Goal: Navigation & Orientation: Find specific page/section

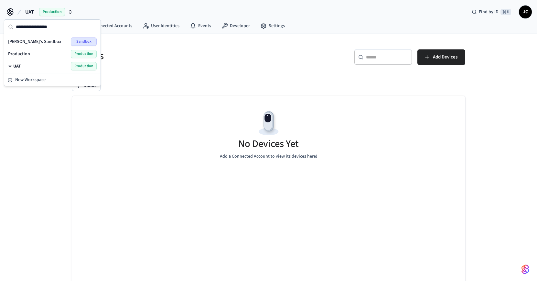
click at [48, 42] on div "Jude's Sandbox Sandbox" at bounding box center [52, 41] width 89 height 8
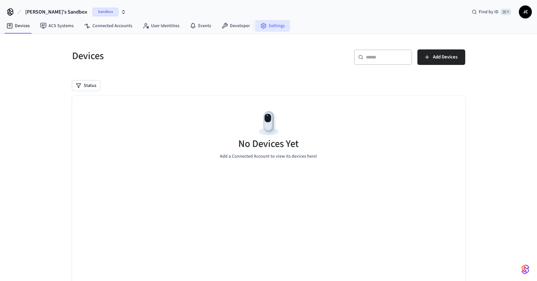
click at [266, 27] on link "Settings" at bounding box center [272, 26] width 35 height 12
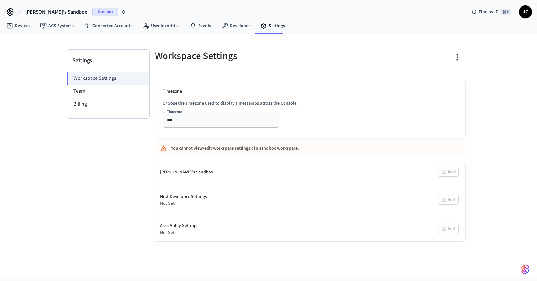
click at [448, 173] on div "[PERSON_NAME]'s Sandbox Edit" at bounding box center [310, 173] width 310 height 22
click at [172, 184] on div "[PERSON_NAME]'s Sandbox Edit Nest Developer Settings Not Set Edit Assa Abloy Se…" at bounding box center [310, 202] width 310 height 80
click at [18, 25] on link "Devices" at bounding box center [18, 26] width 34 height 12
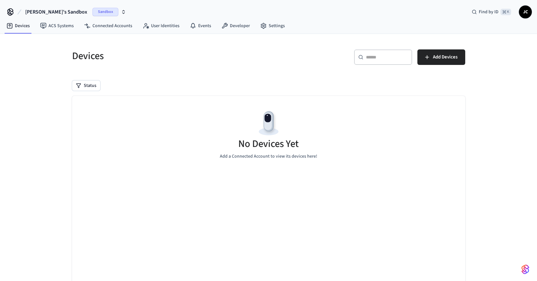
click at [38, 13] on span "[PERSON_NAME]'s Sandbox" at bounding box center [56, 12] width 62 height 8
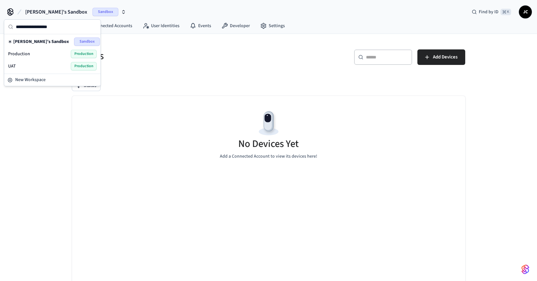
click at [32, 65] on div "UAT Production" at bounding box center [52, 66] width 89 height 8
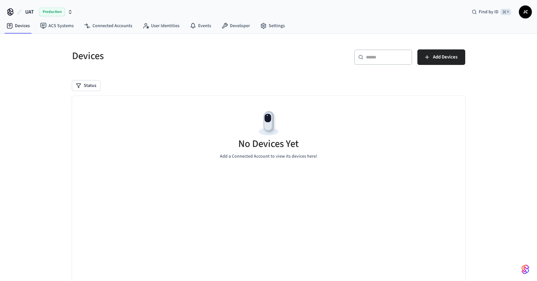
click at [46, 12] on span "Production" at bounding box center [52, 12] width 26 height 8
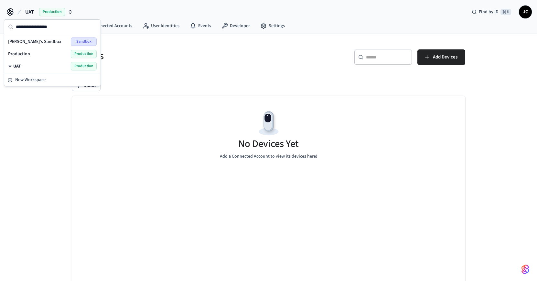
click at [193, 64] on div "Devices" at bounding box center [164, 56] width 200 height 28
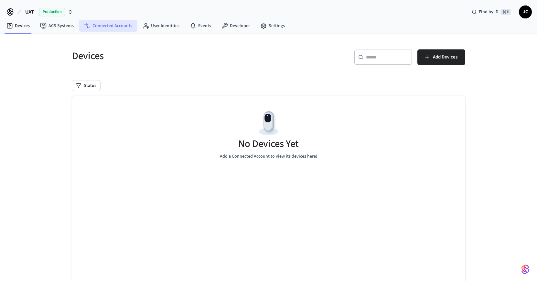
click at [113, 26] on link "Connected Accounts" at bounding box center [108, 26] width 59 height 12
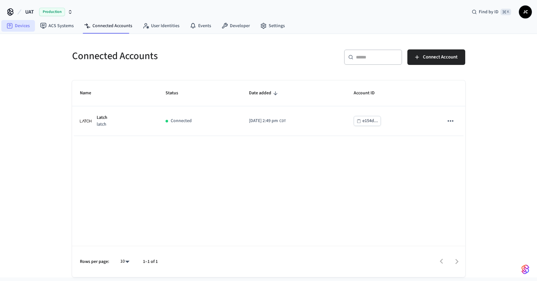
click at [19, 24] on link "Devices" at bounding box center [18, 26] width 34 height 12
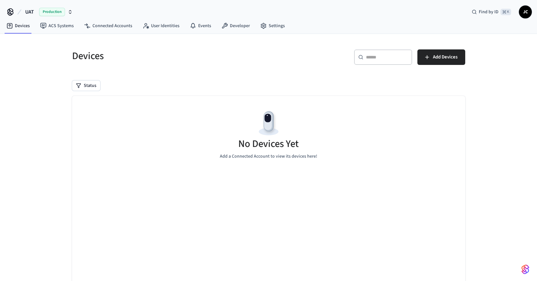
click at [30, 10] on span "UAT" at bounding box center [29, 12] width 9 height 8
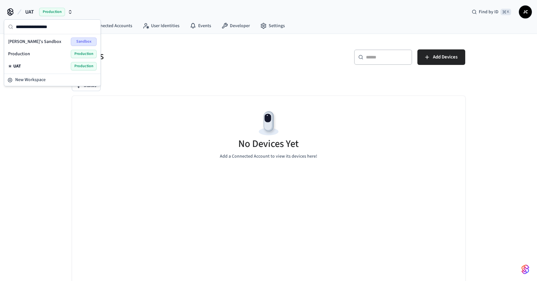
click at [24, 53] on span "Production" at bounding box center [19, 54] width 22 height 6
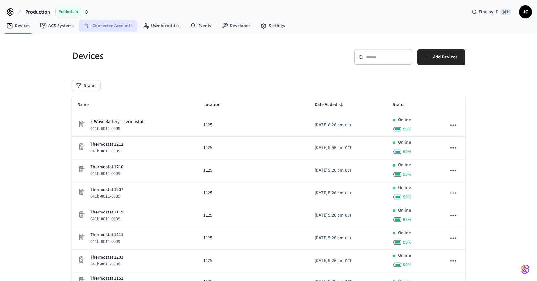
click at [118, 27] on link "Connected Accounts" at bounding box center [108, 26] width 59 height 12
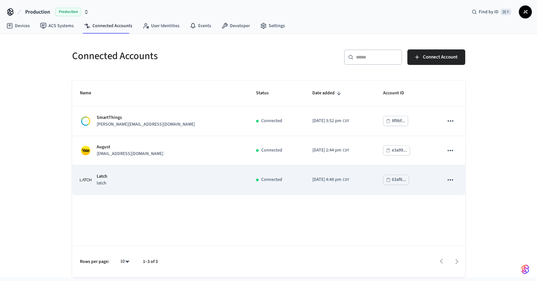
click at [450, 182] on icon "sticky table" at bounding box center [450, 180] width 8 height 8
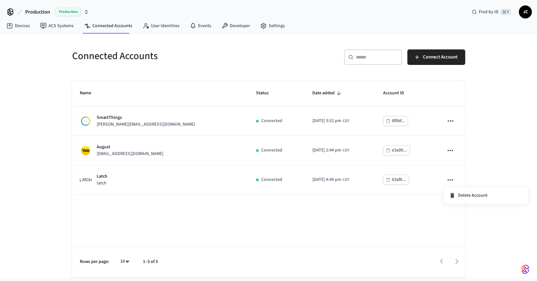
click at [488, 167] on div at bounding box center [268, 140] width 537 height 281
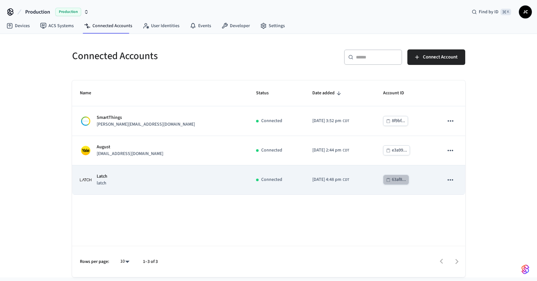
click at [392, 179] on div "63af8..." at bounding box center [399, 180] width 14 height 8
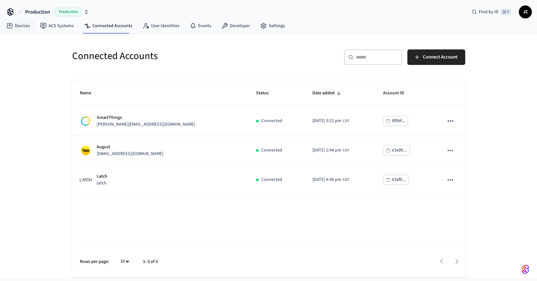
click at [37, 11] on span "Production" at bounding box center [37, 12] width 25 height 8
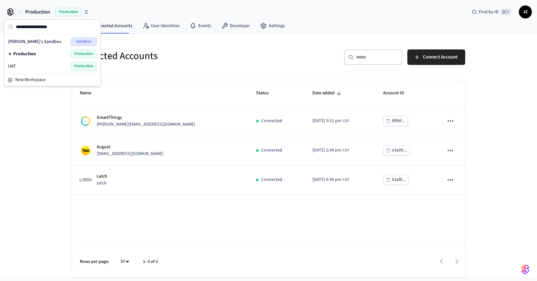
click at [15, 65] on span "UAT" at bounding box center [12, 66] width 8 height 6
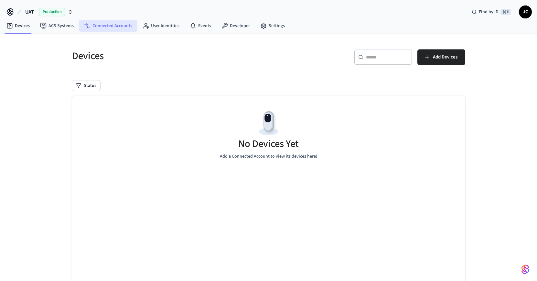
click at [111, 25] on link "Connected Accounts" at bounding box center [108, 26] width 59 height 12
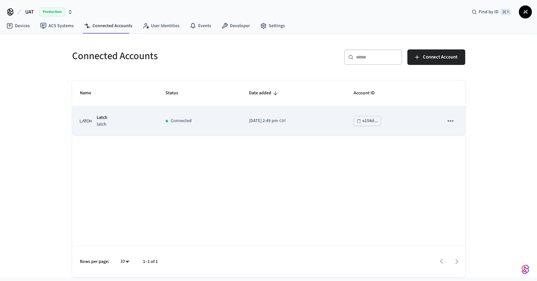
click at [378, 121] on div "e154d..." at bounding box center [370, 121] width 16 height 8
click at [128, 122] on div "Latch latch" at bounding box center [115, 121] width 70 height 14
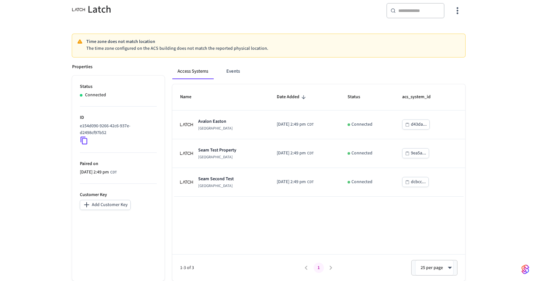
scroll to position [60, 0]
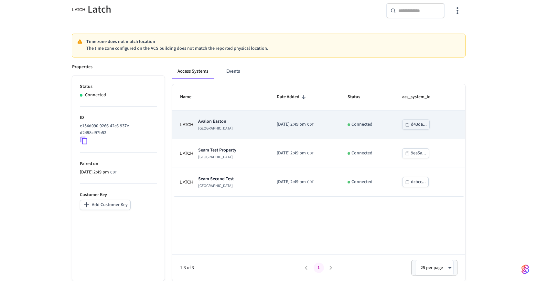
click at [240, 131] on td "[GEOGRAPHIC_DATA]" at bounding box center [220, 125] width 97 height 29
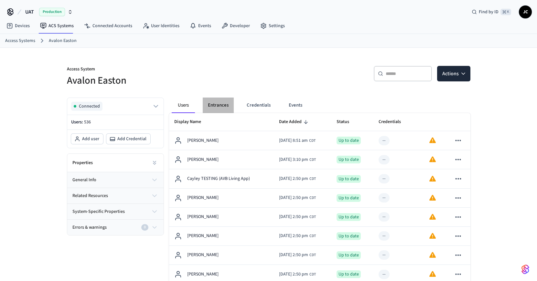
click at [217, 111] on button "Entrances" at bounding box center [218, 106] width 31 height 16
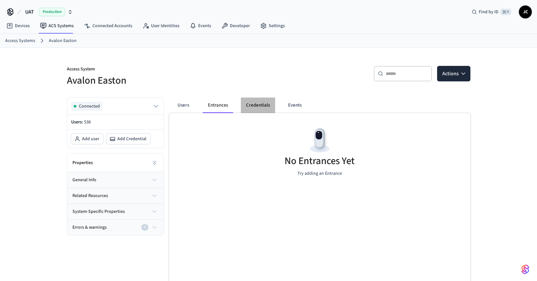
click at [260, 106] on button "Credentials" at bounding box center [258, 106] width 34 height 16
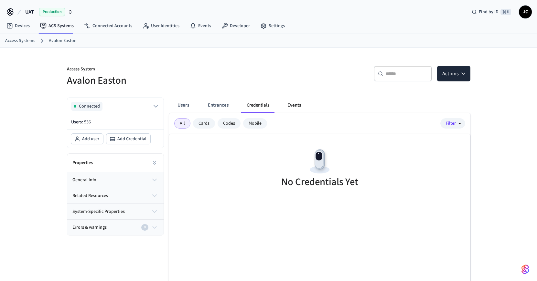
click at [297, 106] on button "Events" at bounding box center [294, 106] width 24 height 16
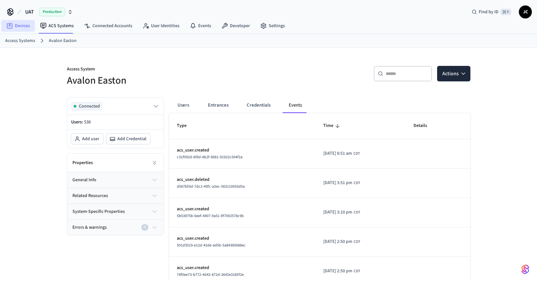
click at [19, 26] on link "Devices" at bounding box center [18, 26] width 34 height 12
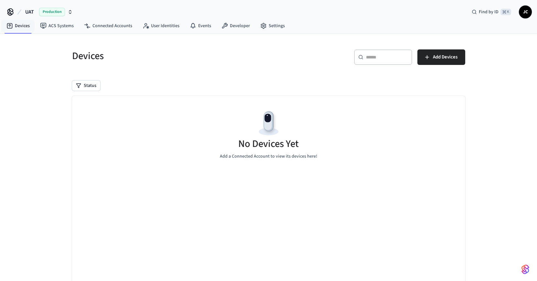
click at [29, 9] on span "UAT" at bounding box center [29, 12] width 9 height 8
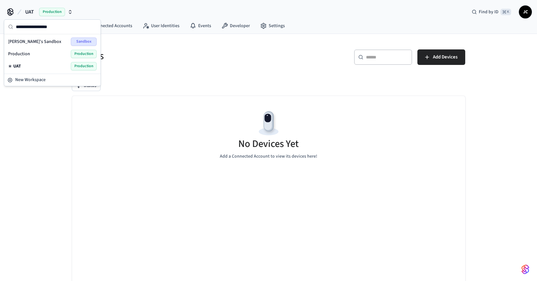
click at [30, 54] on div "Production Production" at bounding box center [52, 54] width 89 height 8
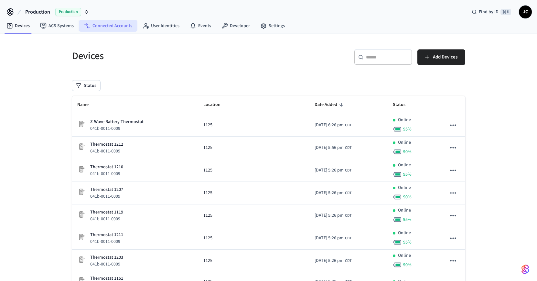
click at [99, 24] on link "Connected Accounts" at bounding box center [108, 26] width 59 height 12
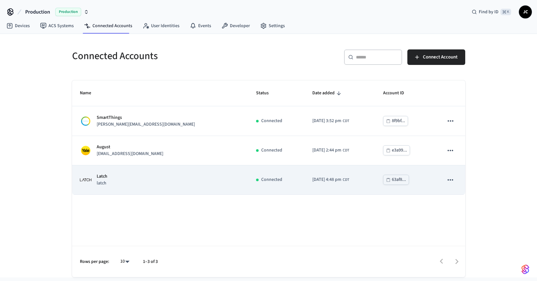
click at [166, 183] on div "Latch latch" at bounding box center [160, 180] width 161 height 14
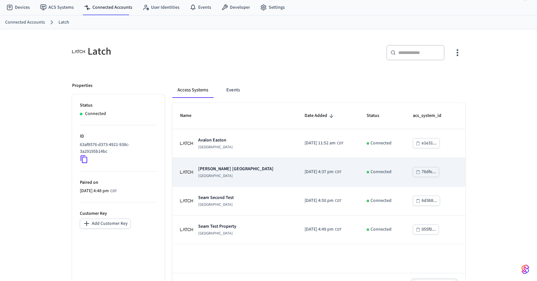
scroll to position [14, 0]
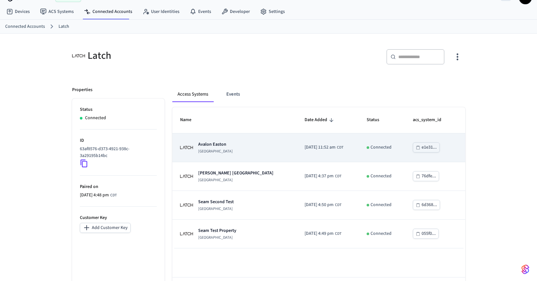
click at [251, 147] on div "[GEOGRAPHIC_DATA]" at bounding box center [234, 147] width 109 height 13
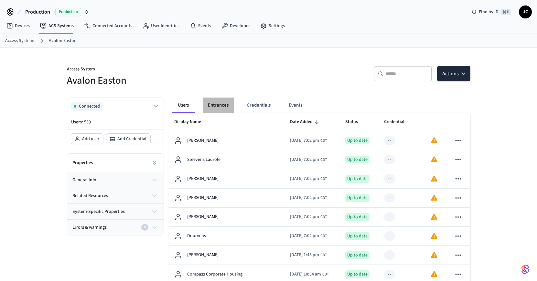
click at [214, 107] on button "Entrances" at bounding box center [218, 106] width 31 height 16
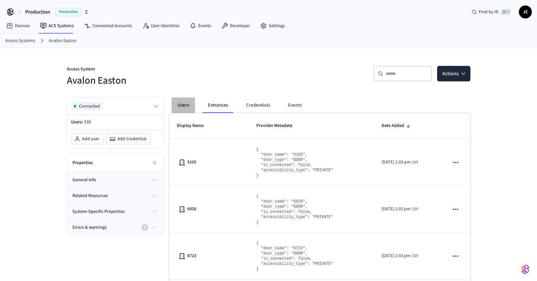
click at [184, 105] on button "Users" at bounding box center [183, 106] width 23 height 16
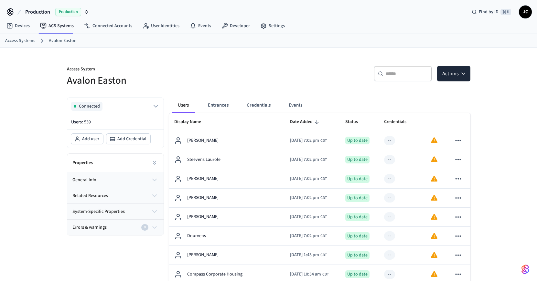
click at [31, 12] on span "Production" at bounding box center [37, 12] width 25 height 8
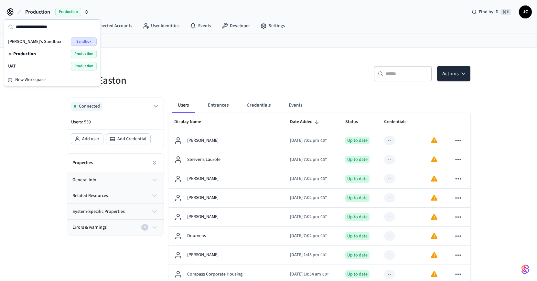
click at [44, 66] on div "UAT Production" at bounding box center [52, 66] width 89 height 8
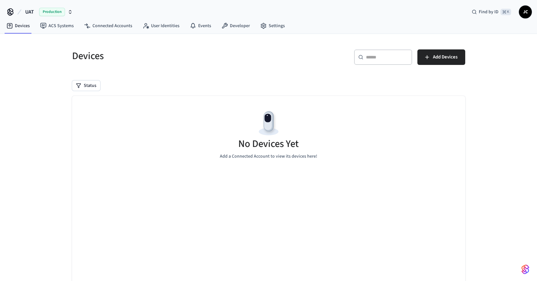
click at [30, 10] on span "UAT" at bounding box center [29, 12] width 9 height 8
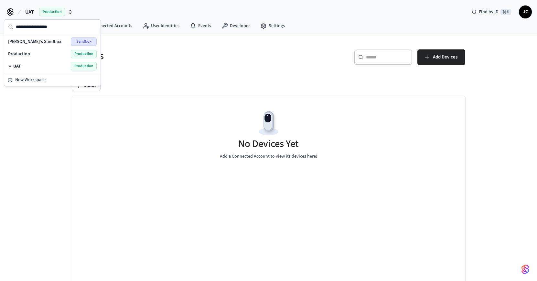
click at [27, 53] on span "Production" at bounding box center [19, 54] width 22 height 6
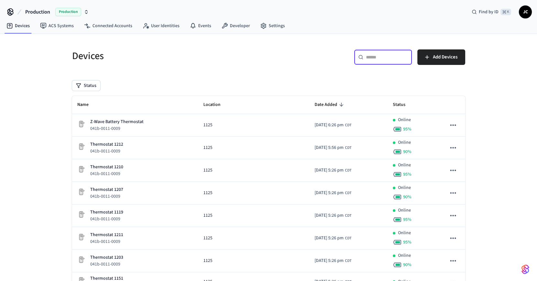
click at [401, 58] on input "text" at bounding box center [387, 57] width 42 height 6
click at [108, 25] on link "Connected Accounts" at bounding box center [108, 26] width 59 height 12
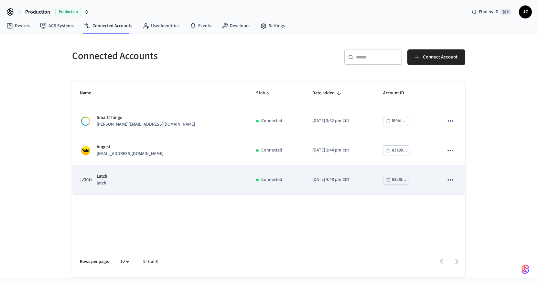
click at [143, 185] on div "Latch latch" at bounding box center [160, 180] width 161 height 14
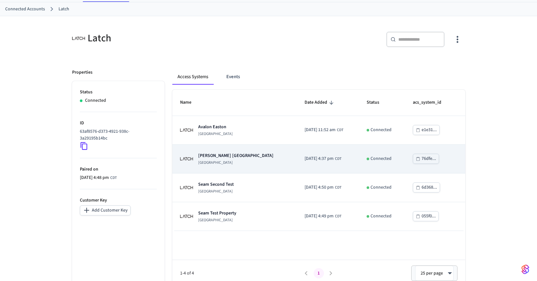
scroll to position [32, 0]
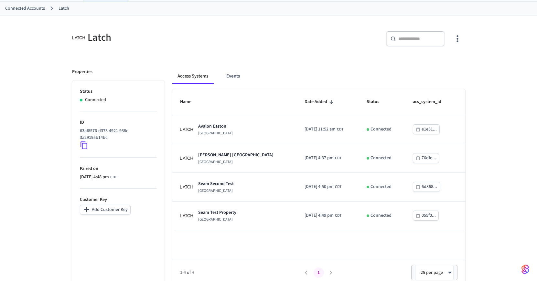
click at [33, 8] on link "Connected Accounts" at bounding box center [25, 8] width 40 height 7
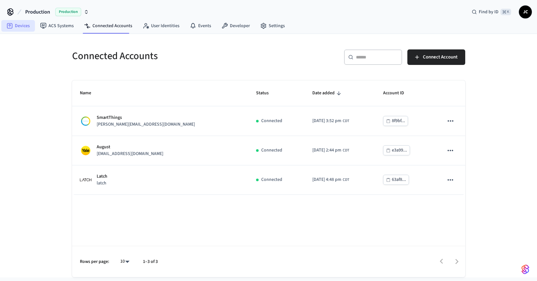
click at [24, 27] on link "Devices" at bounding box center [18, 26] width 34 height 12
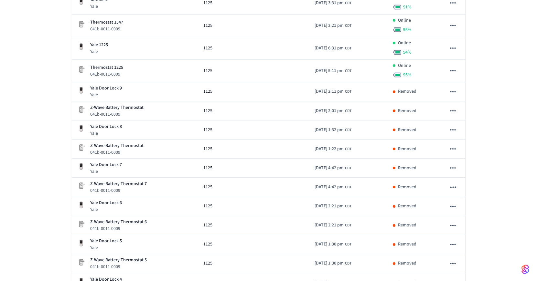
scroll to position [1924, 0]
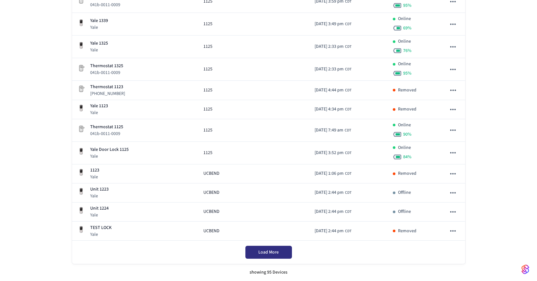
click at [283, 254] on button "Load More" at bounding box center [268, 252] width 47 height 13
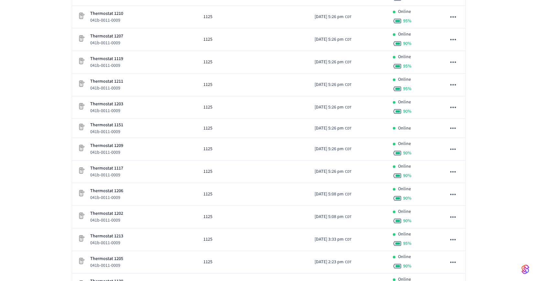
scroll to position [0, 0]
